Goal: Task Accomplishment & Management: Use online tool/utility

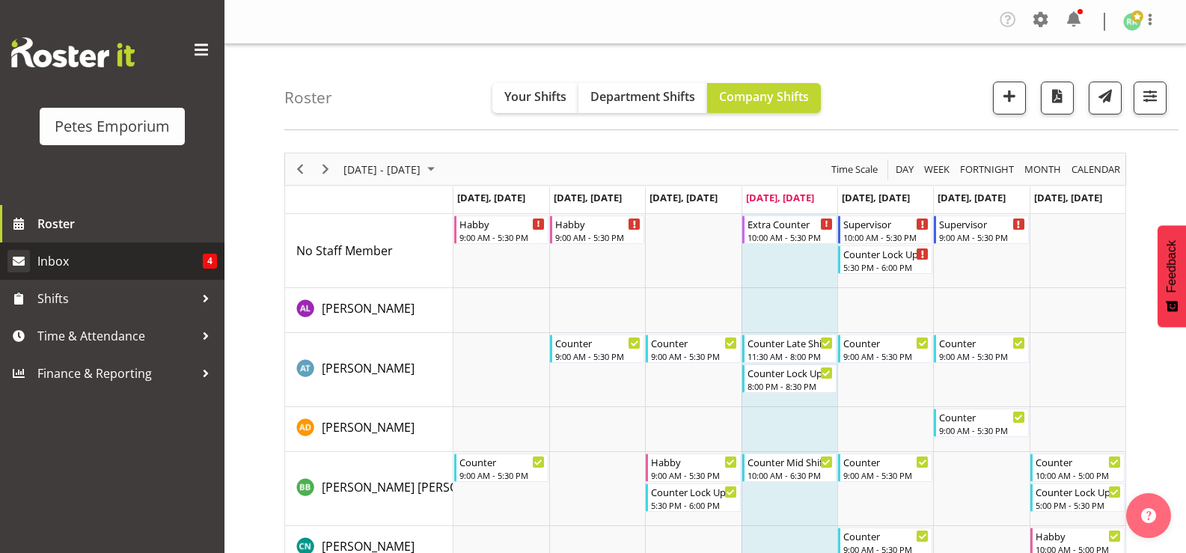
click at [85, 256] on span "Inbox" at bounding box center [119, 261] width 165 height 22
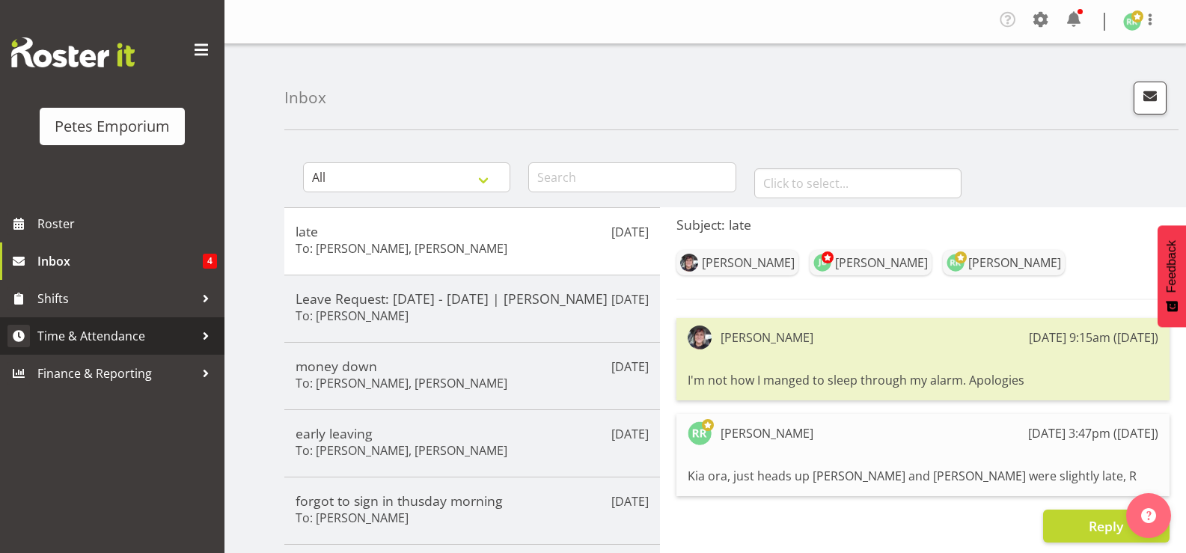
click at [109, 338] on span "Time & Attendance" at bounding box center [115, 336] width 157 height 22
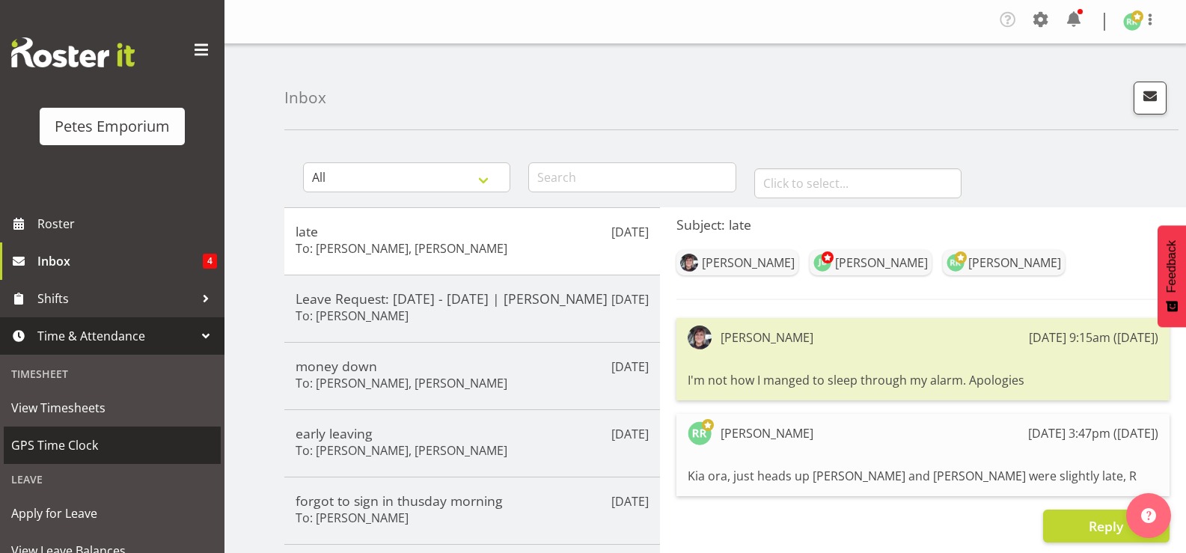
click at [78, 444] on span "GPS Time Clock" at bounding box center [112, 445] width 202 height 22
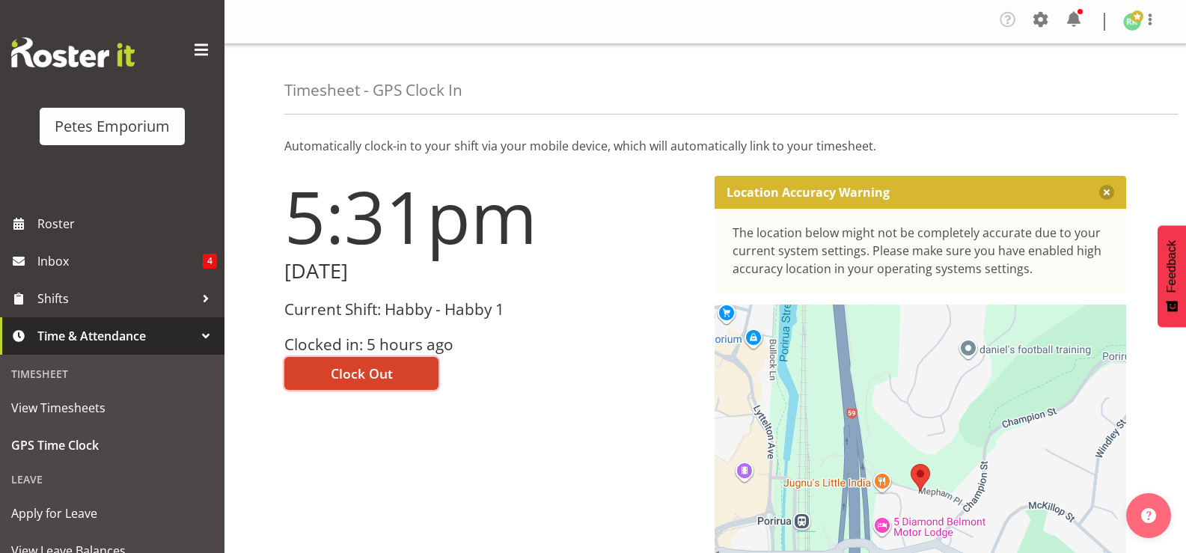
click at [403, 366] on button "Clock Out" at bounding box center [361, 373] width 154 height 33
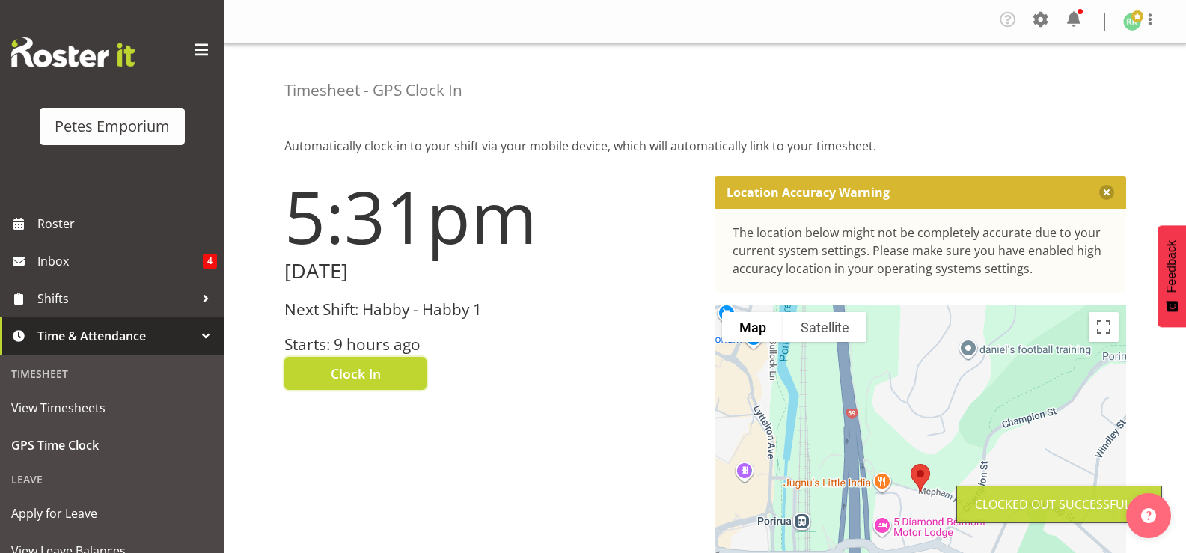
click at [1139, 16] on span at bounding box center [1138, 16] width 12 height 12
click at [1079, 78] on link "Log Out" at bounding box center [1088, 82] width 144 height 27
